Goal: Task Accomplishment & Management: Use online tool/utility

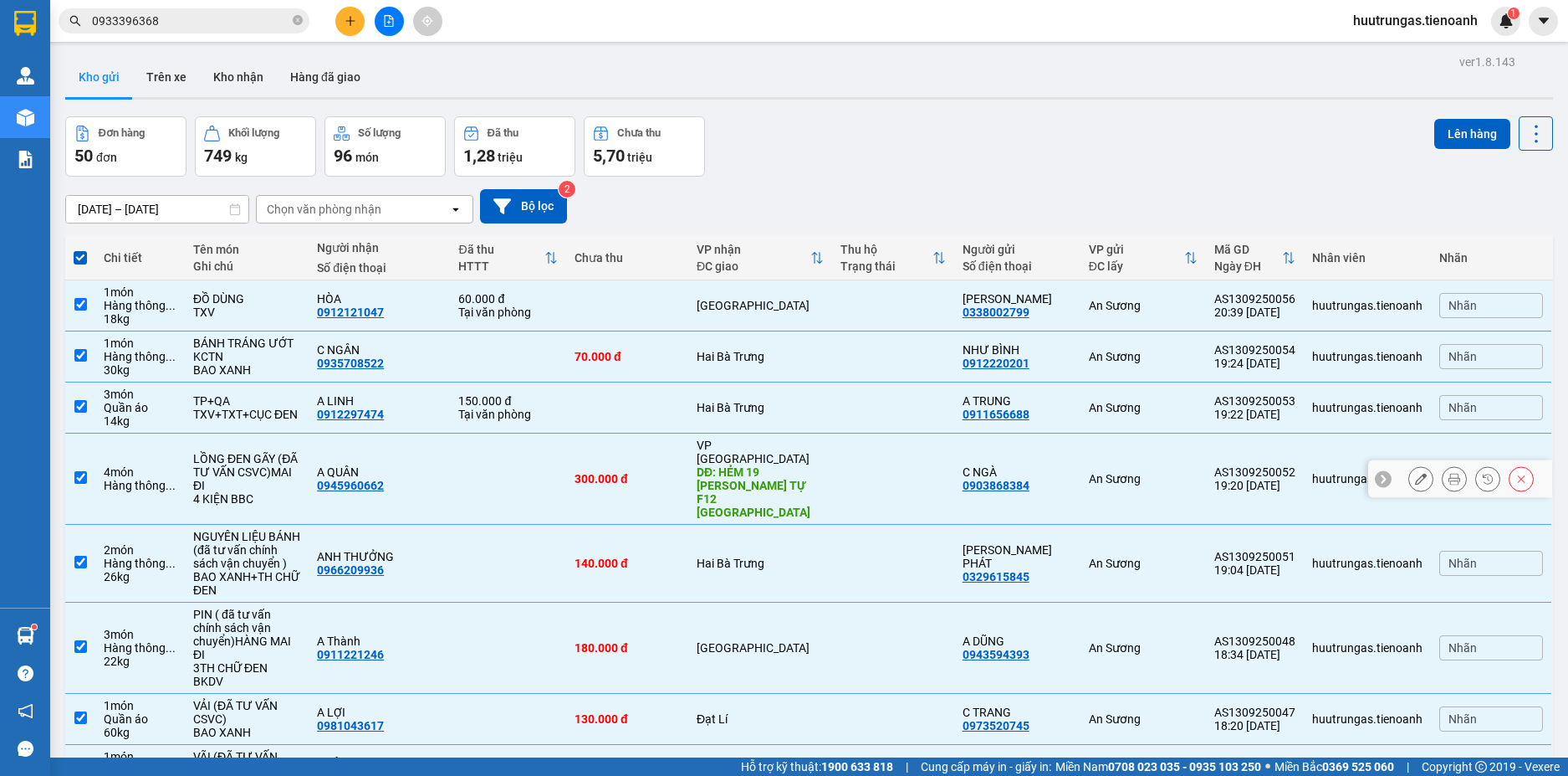
click at [77, 471] on input "checkbox" at bounding box center [80, 477] width 12 height 12
checkbox input "false"
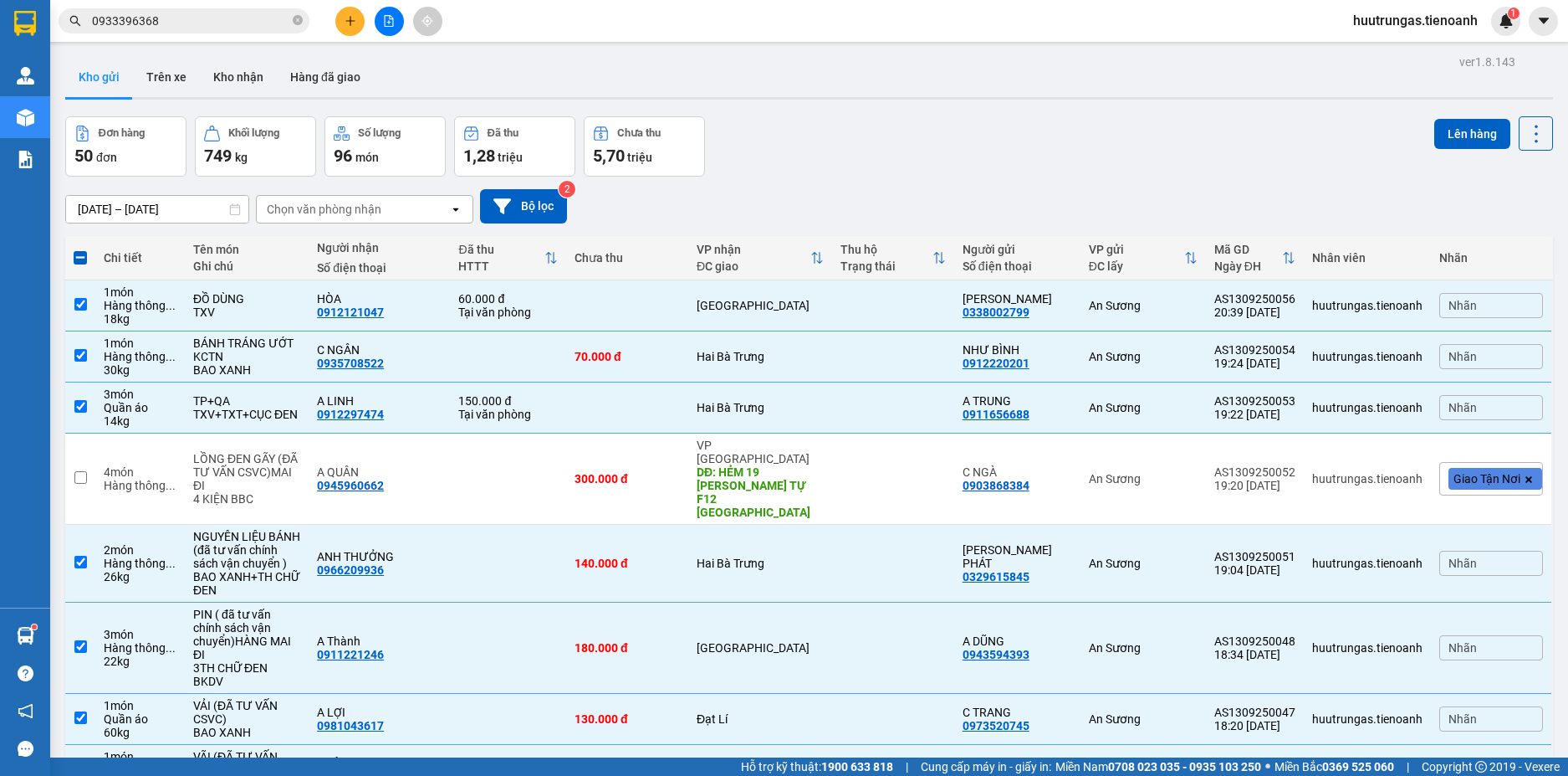
click at [1227, 161] on div "Đơn hàng 50 đơn Khối lượng 749 kg Số lượng 96 món Đã thu 1,28 triệu Chưa thu 5,…" at bounding box center [809, 146] width 1488 height 60
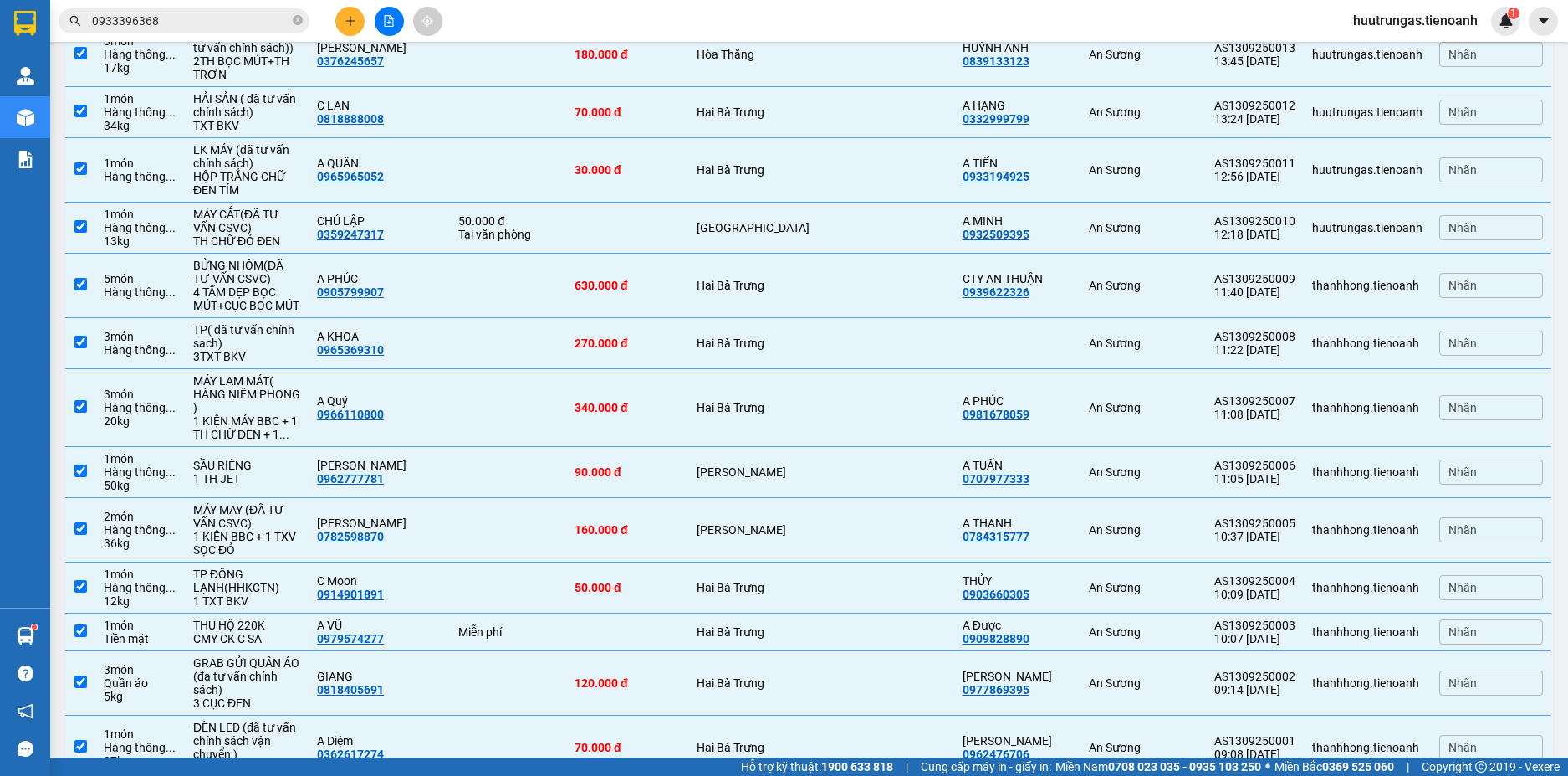
scroll to position [2399, 0]
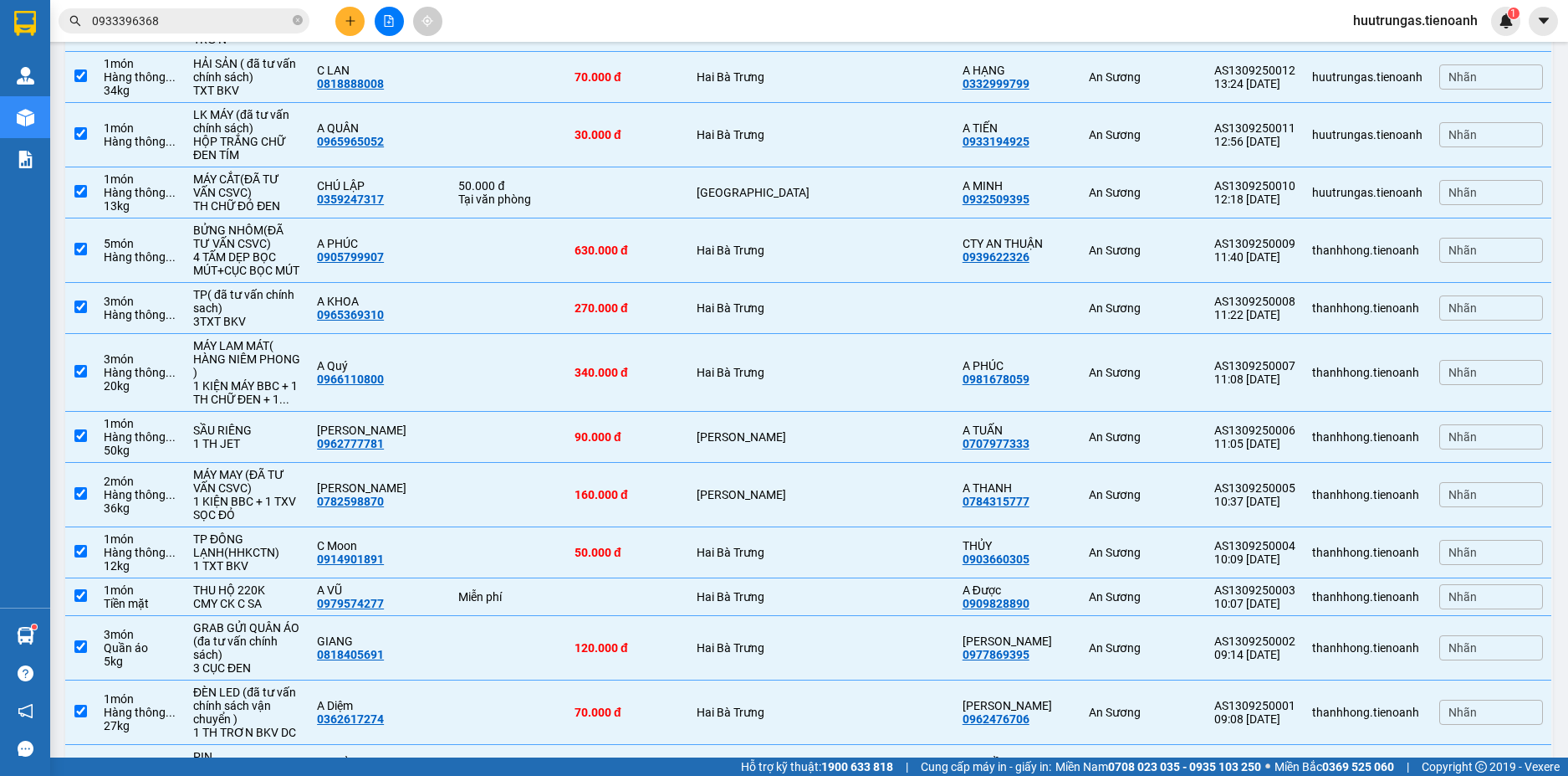
click at [1481, 676] on span "100 / trang" at bounding box center [1477, 679] width 63 height 17
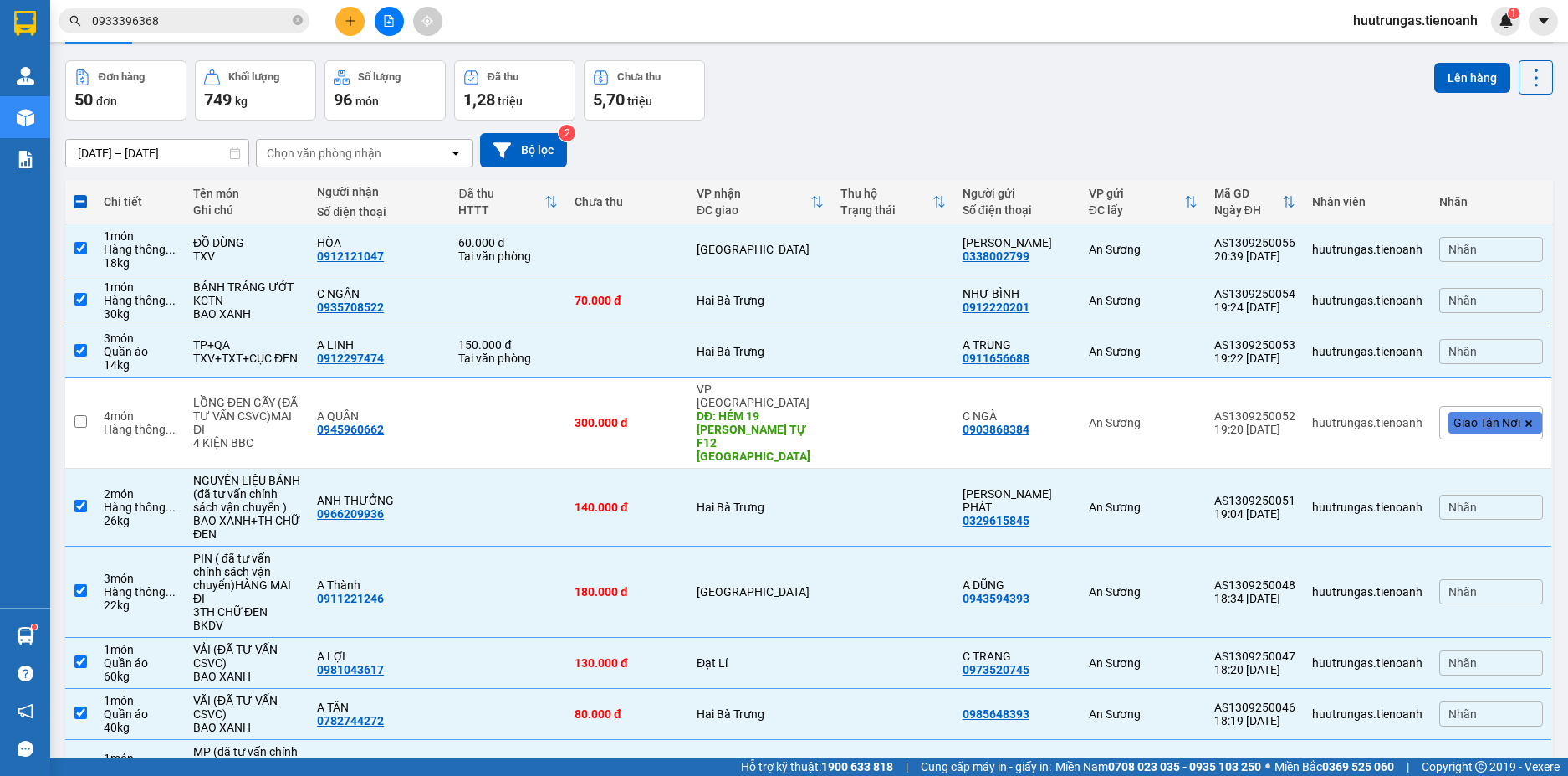
scroll to position [0, 0]
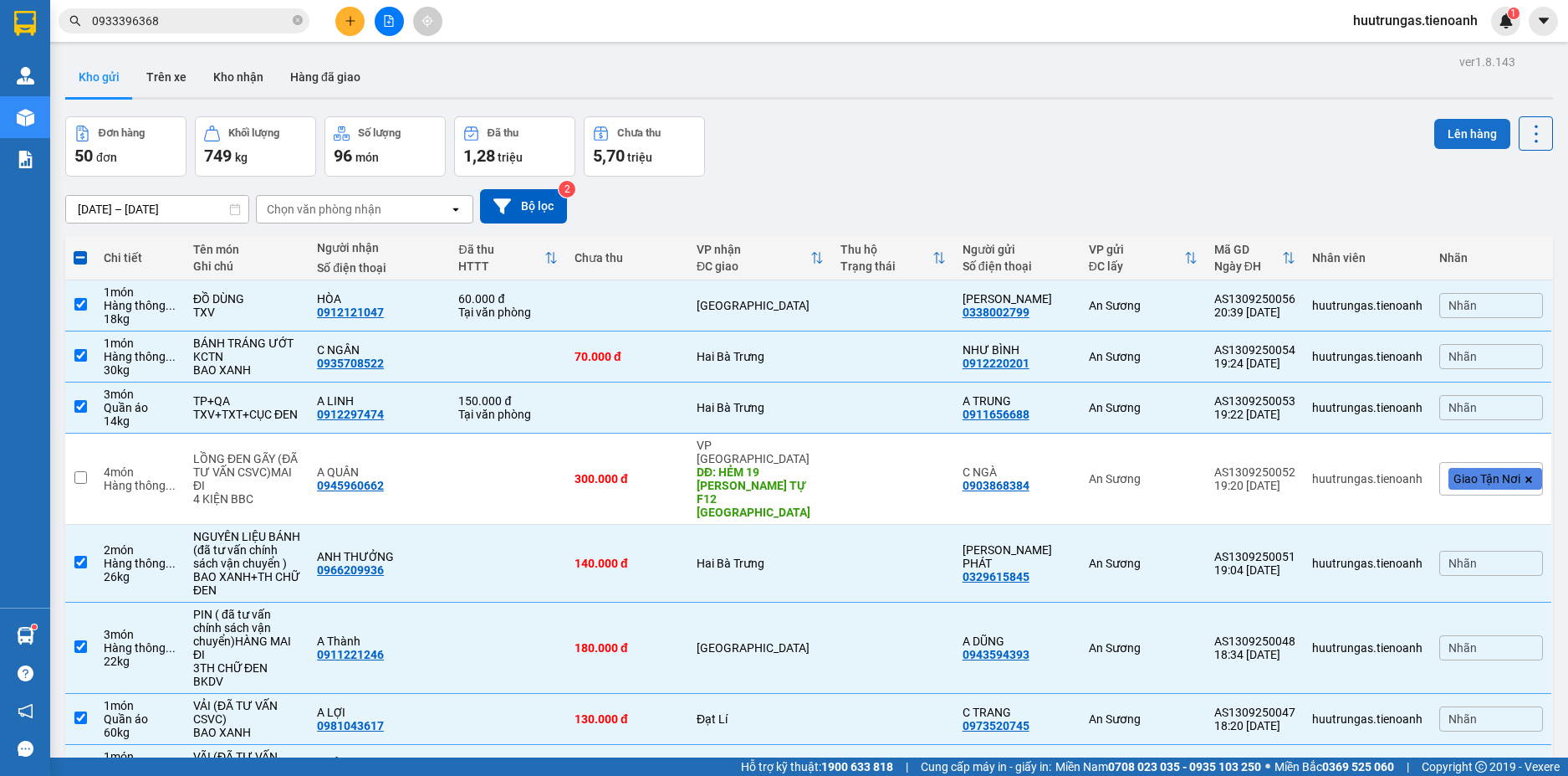
click at [1457, 129] on button "Lên hàng" at bounding box center [1472, 134] width 76 height 30
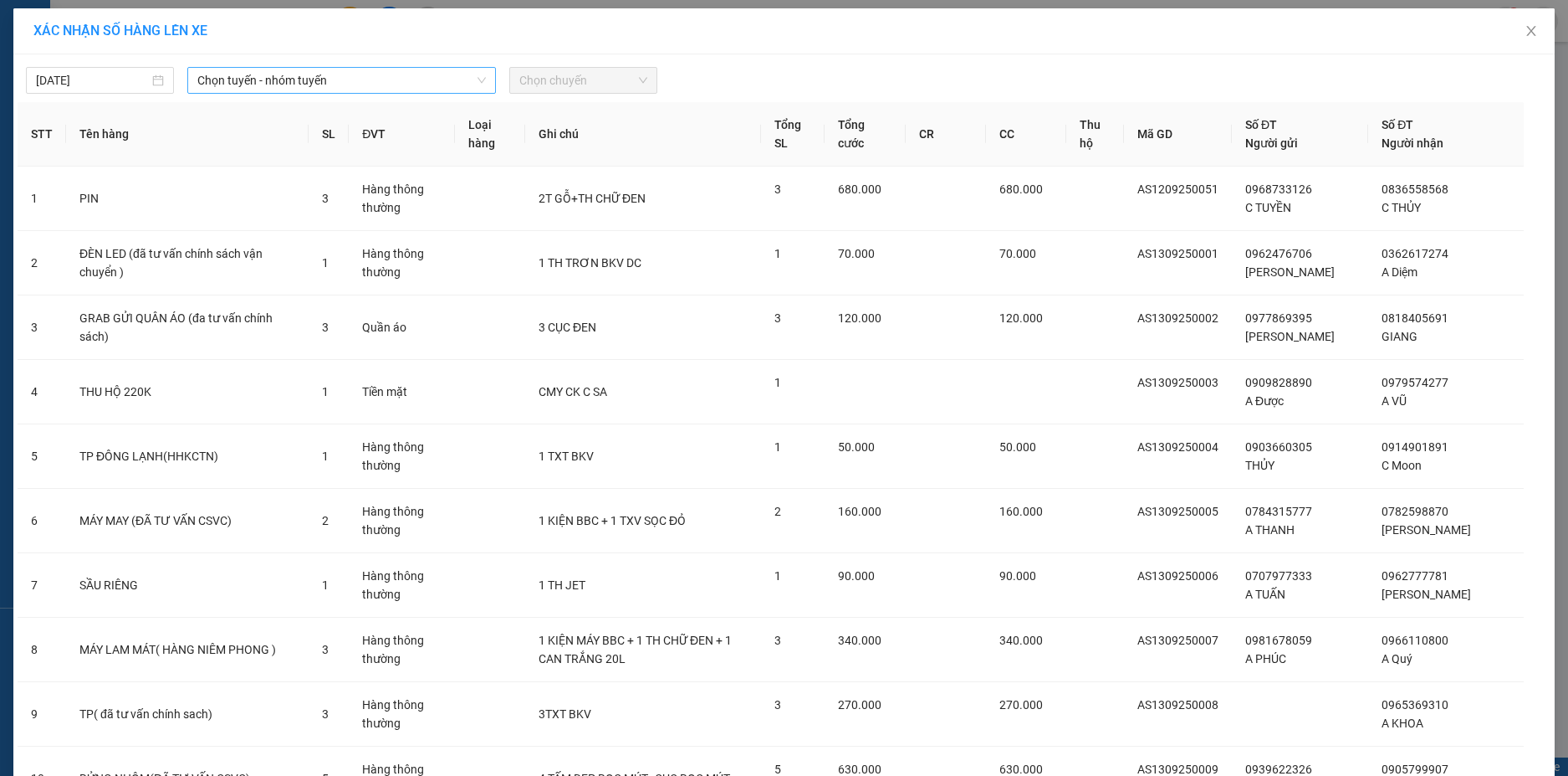
click at [421, 79] on span "Chọn tuyến - nhóm tuyến" at bounding box center [342, 80] width 289 height 25
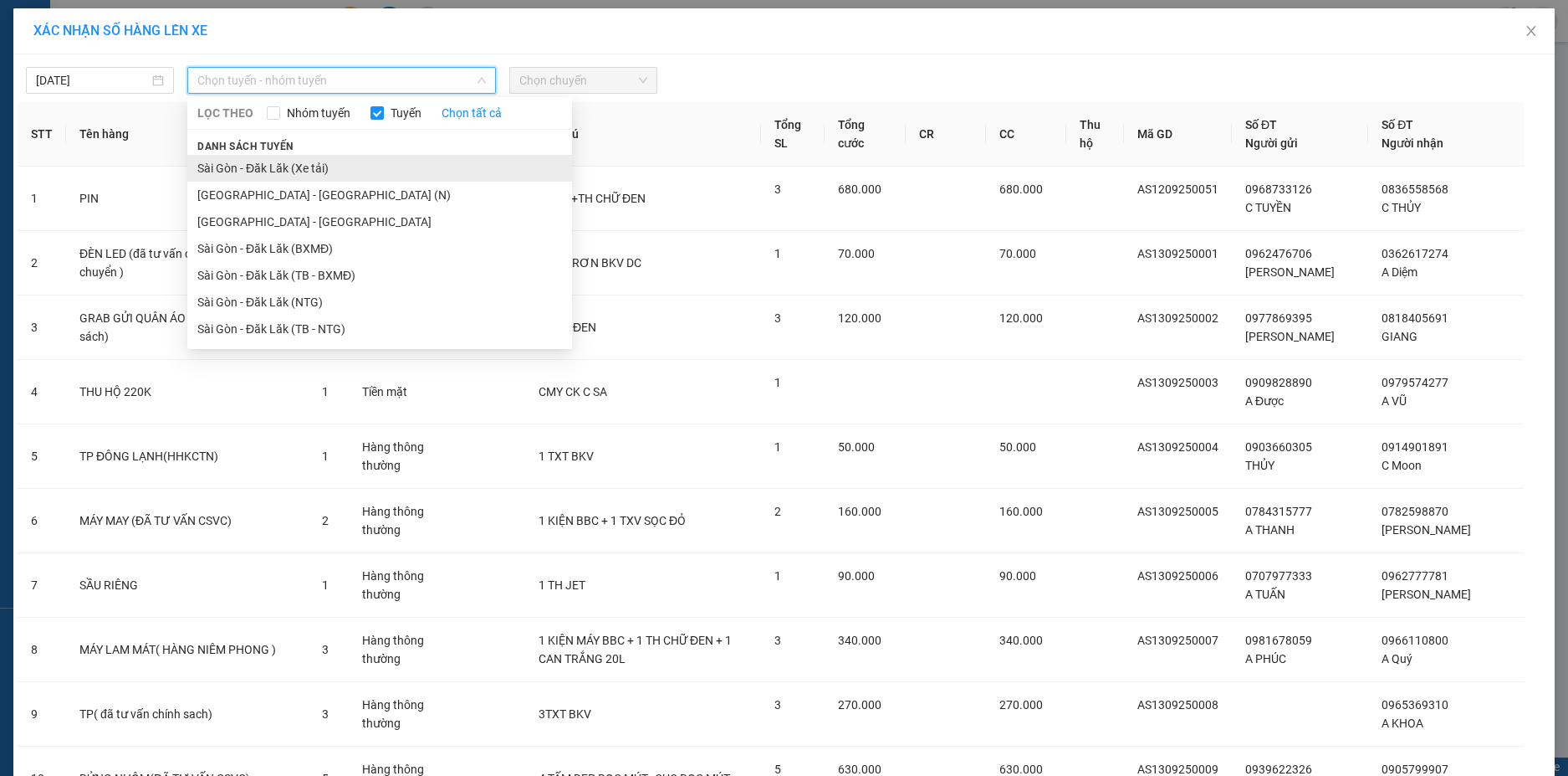
click at [294, 165] on li "Sài Gòn - Đăk Lăk (Xe tải)" at bounding box center [380, 168] width 385 height 26
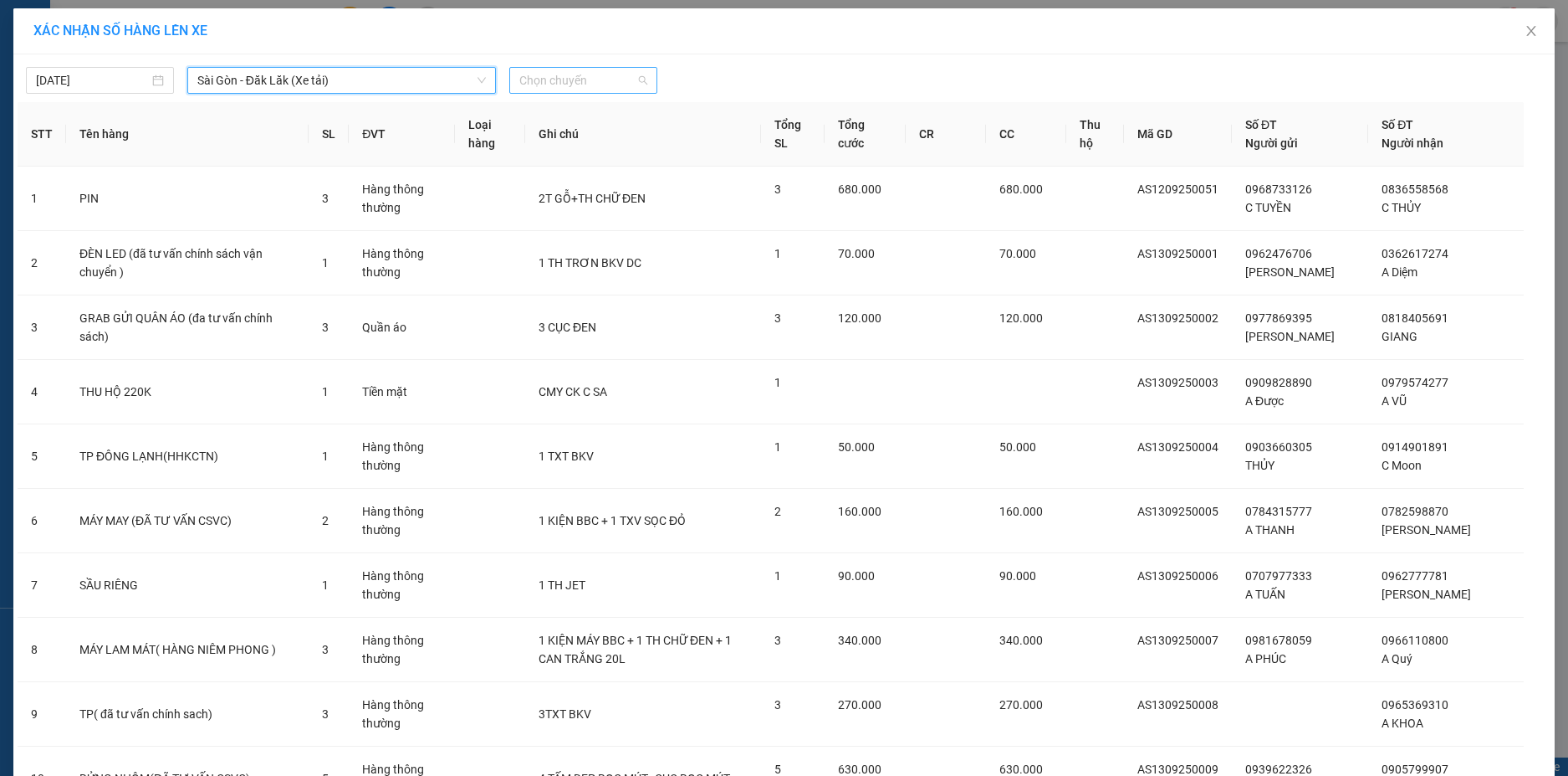
click at [622, 77] on span "Chọn chuyến" at bounding box center [584, 80] width 128 height 25
click at [580, 138] on div "22:00 - 50H-080.78" at bounding box center [577, 141] width 130 height 19
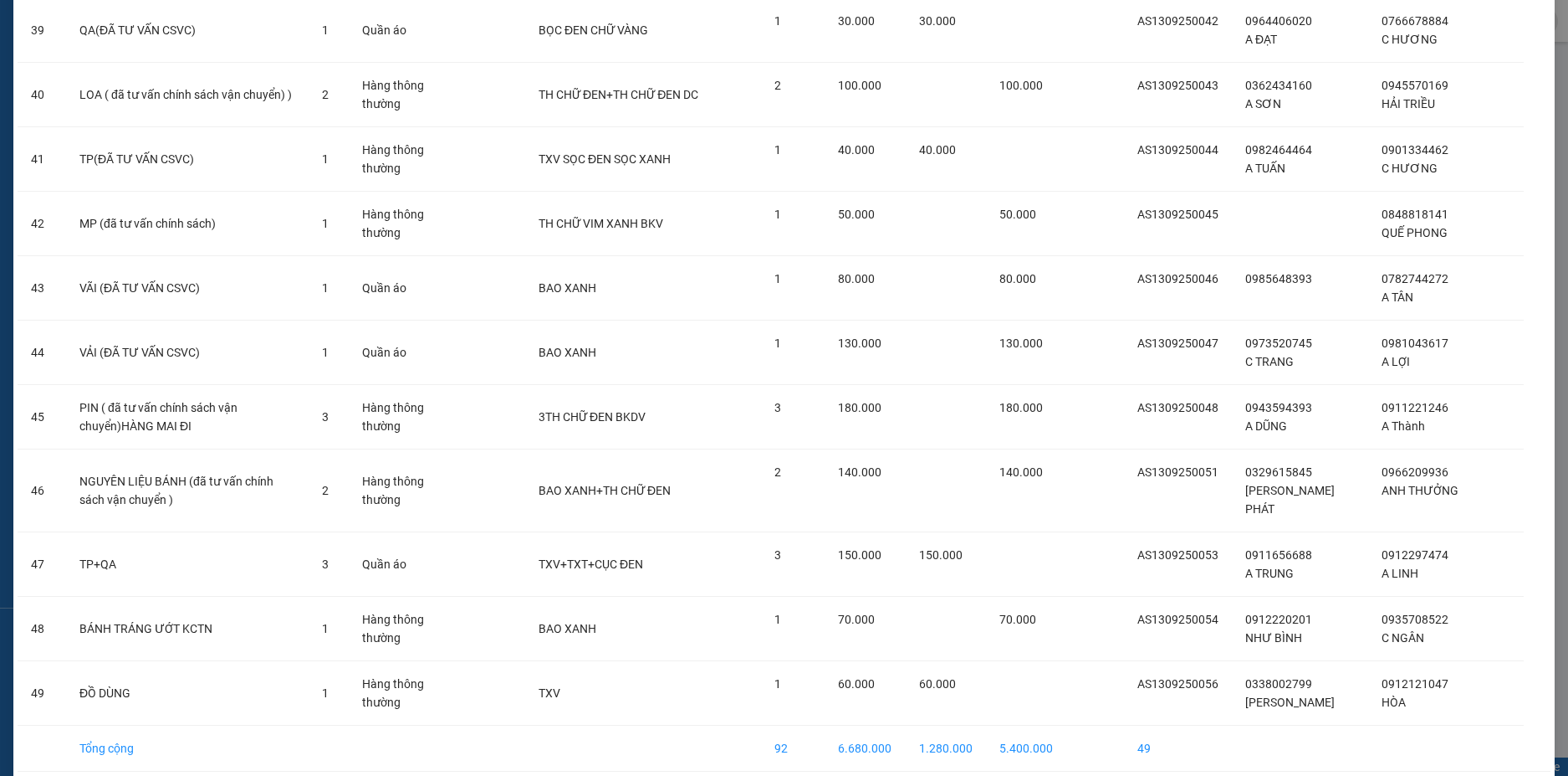
scroll to position [2718, 0]
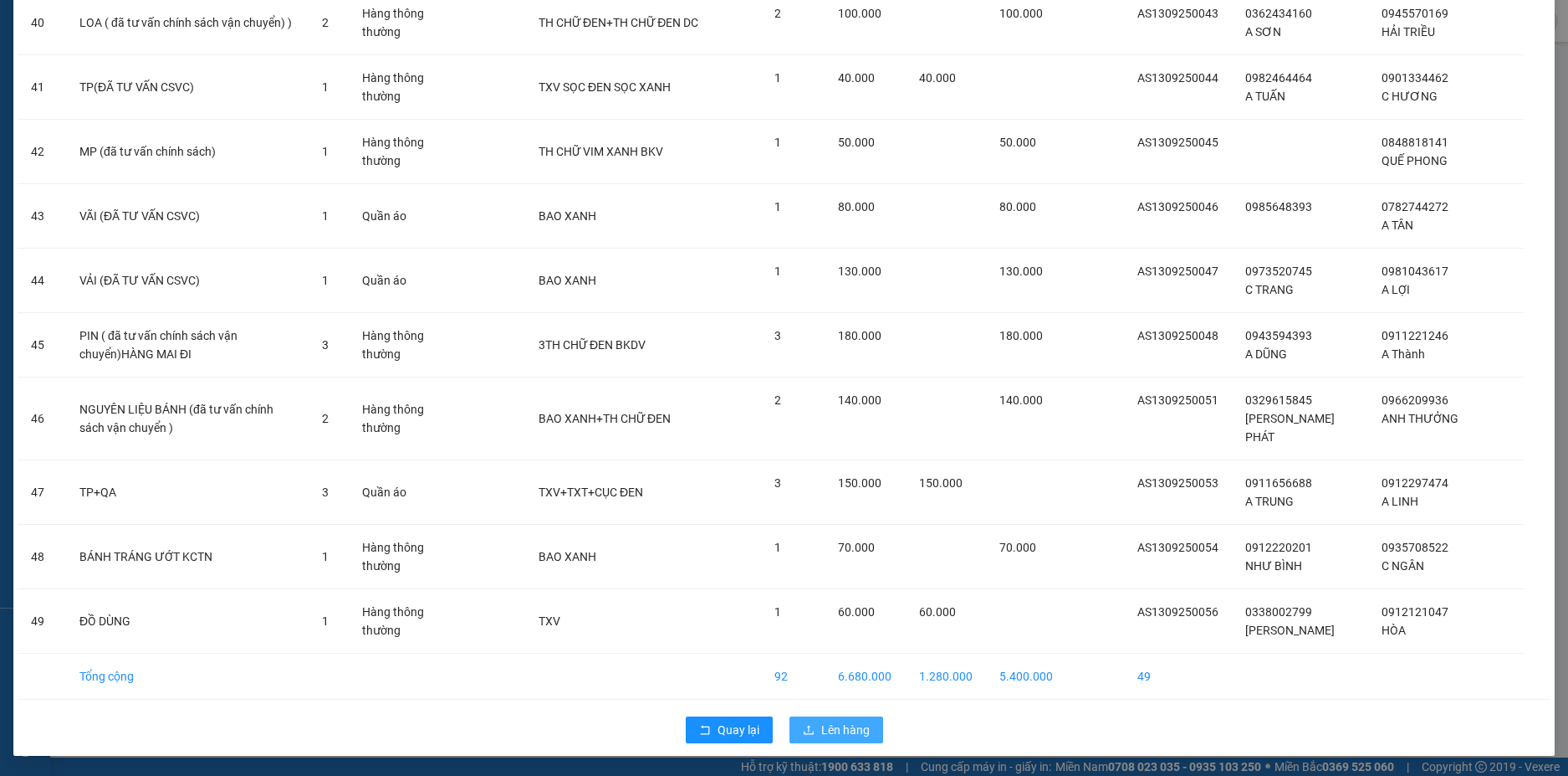
click at [809, 723] on button "Lên hàng" at bounding box center [836, 730] width 93 height 26
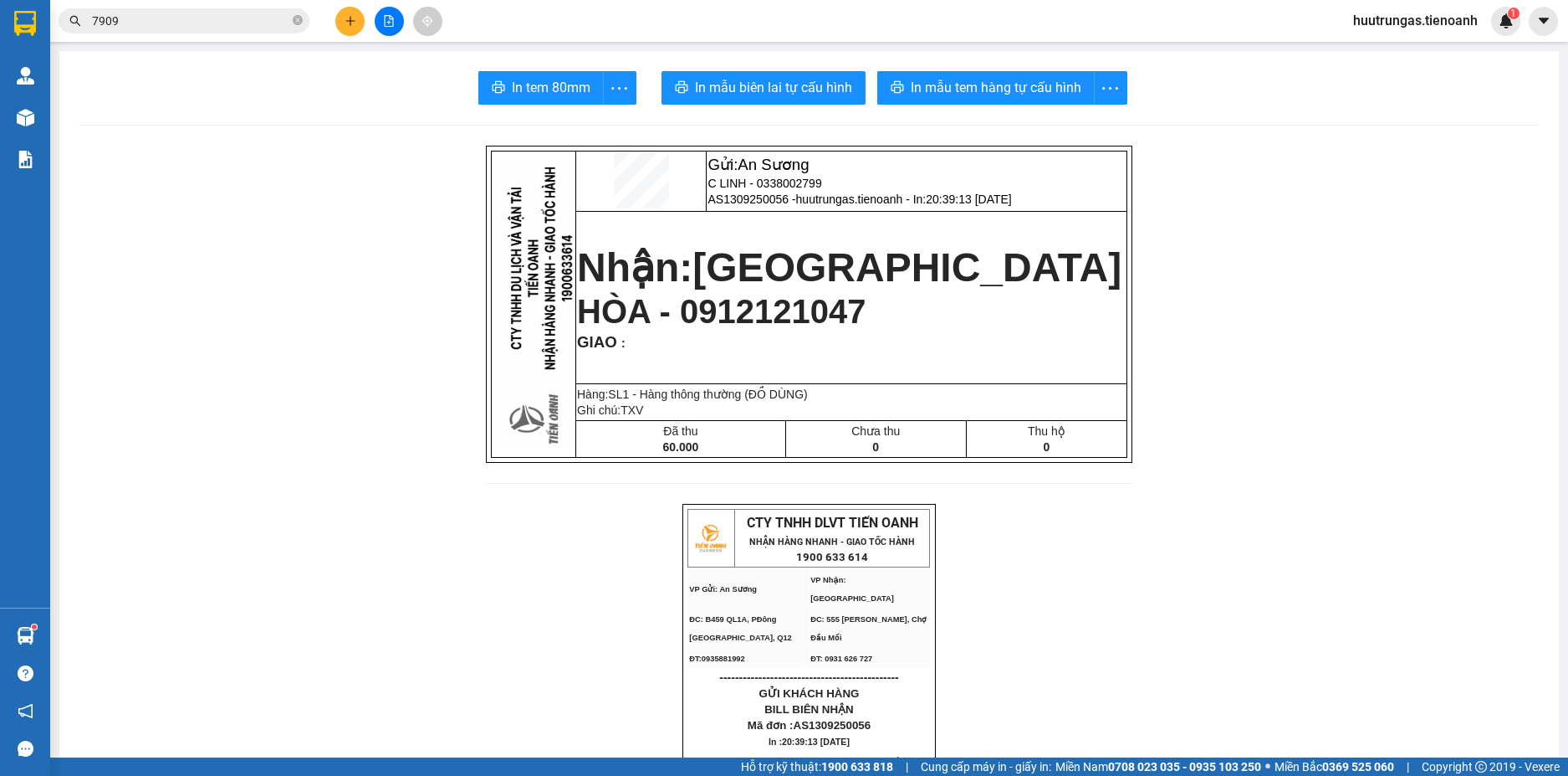
click at [1397, 25] on span "huutrungas.tienoanh" at bounding box center [1415, 21] width 151 height 21
click at [1382, 52] on span "Đăng xuất" at bounding box center [1423, 52] width 116 height 19
